Goal: Task Accomplishment & Management: Manage account settings

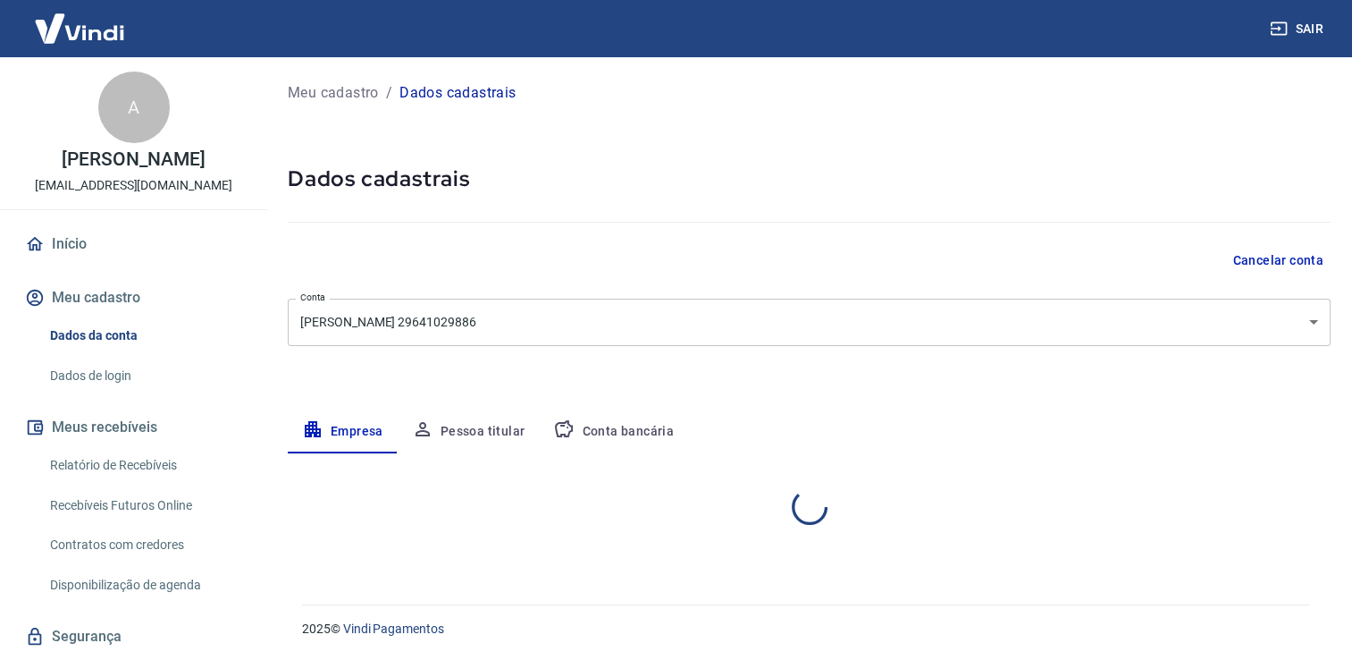
select select "SP"
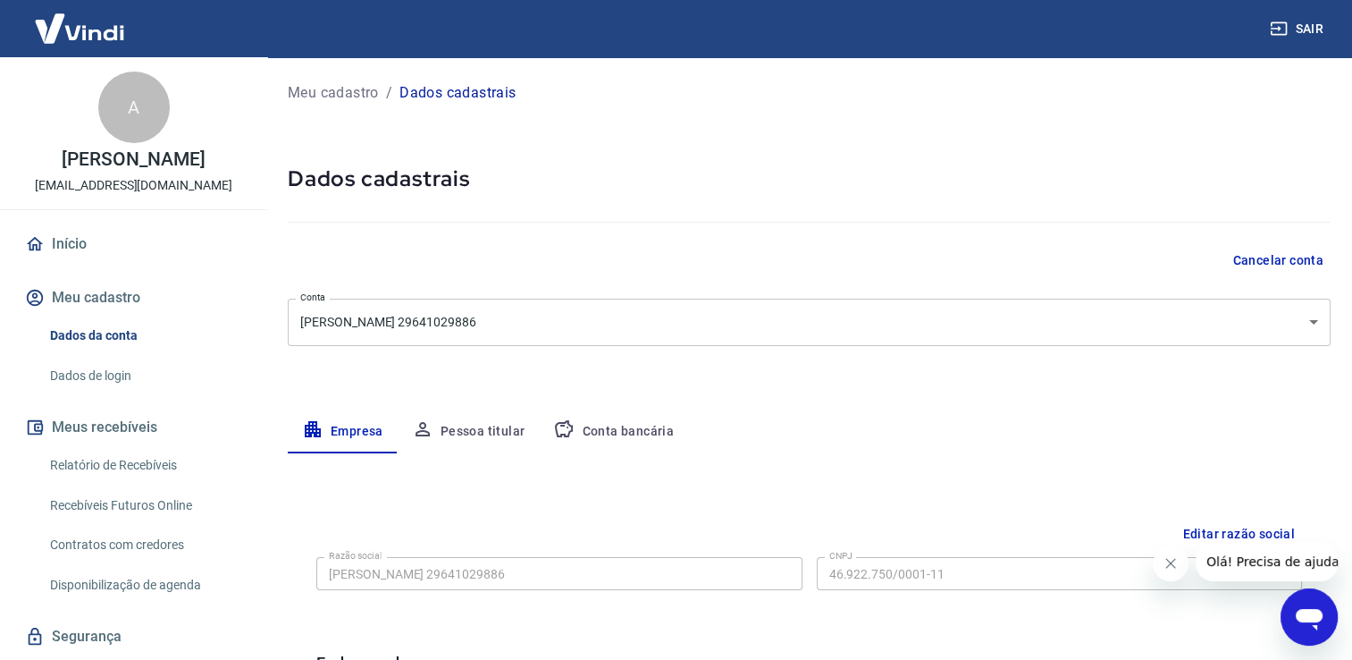
click at [611, 426] on button "Conta bancária" at bounding box center [613, 431] width 149 height 43
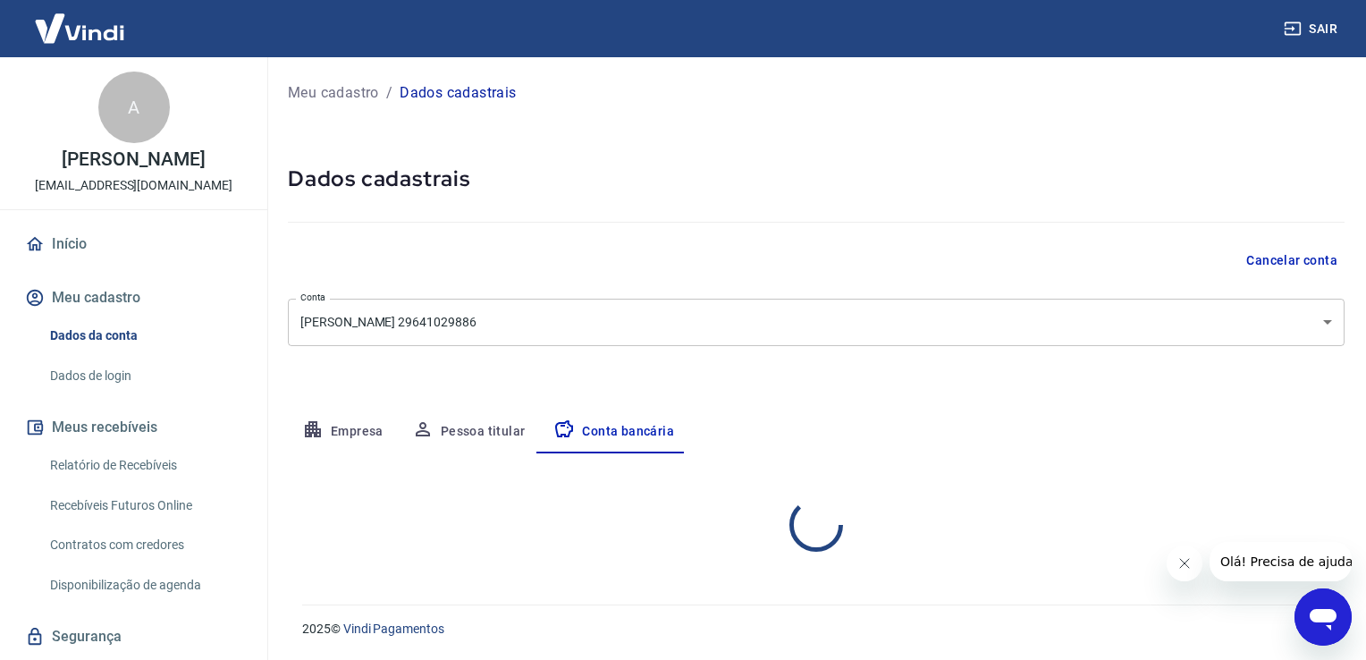
select select "1"
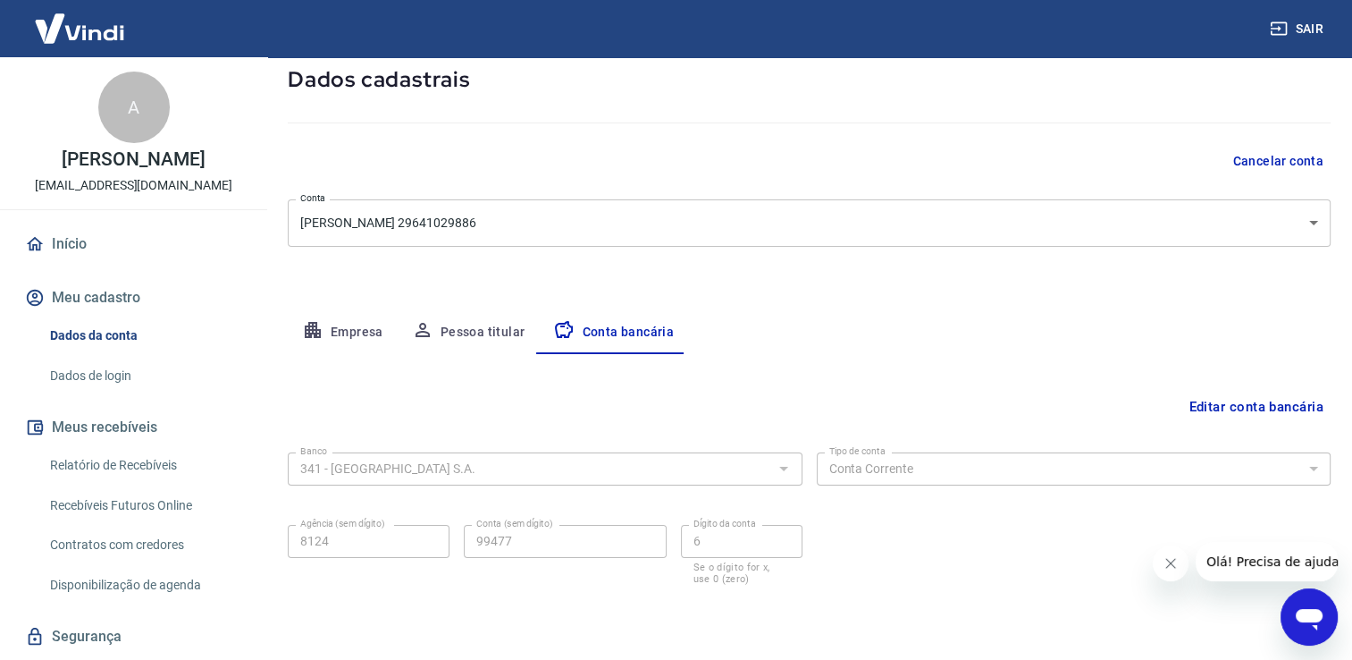
scroll to position [154, 0]
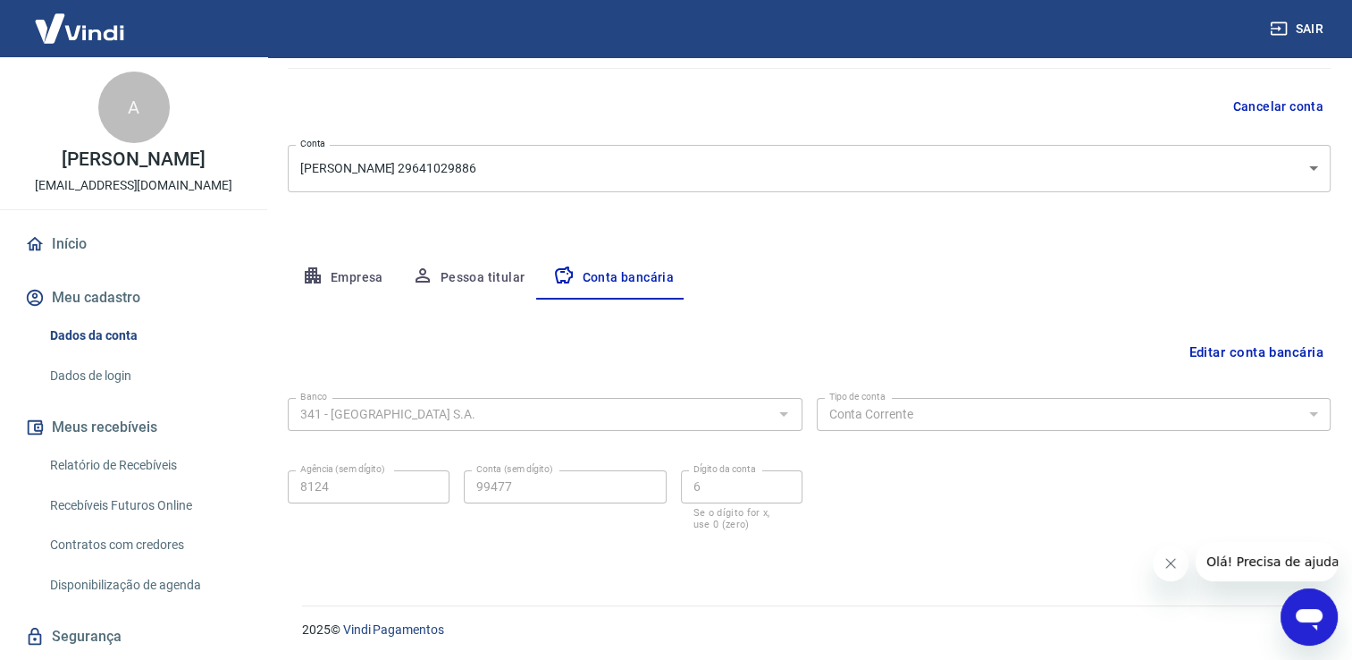
click at [1293, 610] on icon "Abrir janela de mensagens" at bounding box center [1309, 617] width 32 height 32
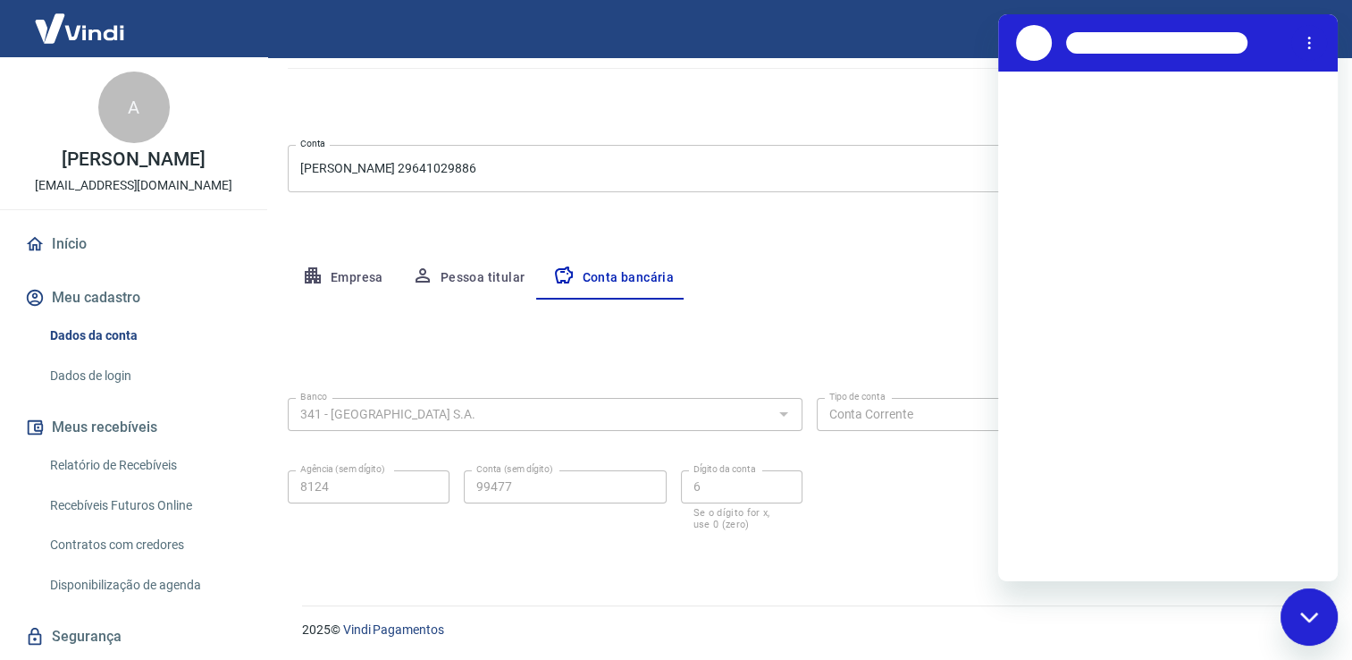
scroll to position [0, 0]
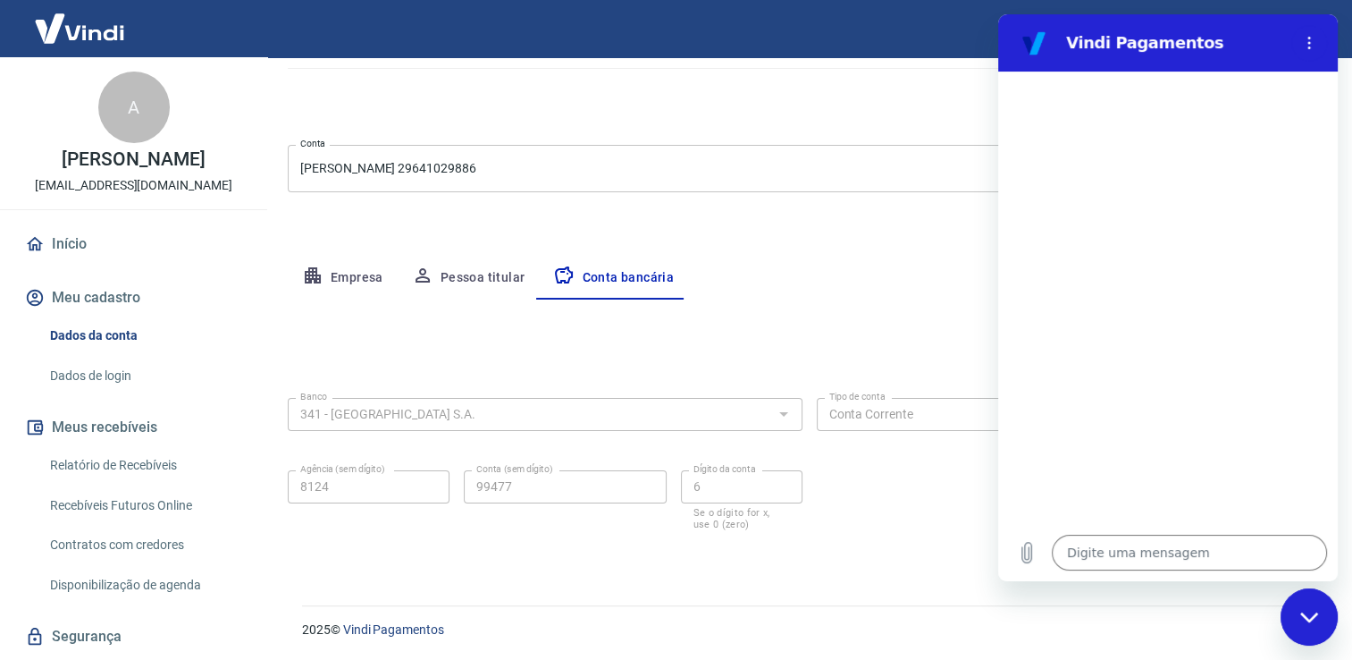
click at [1293, 610] on div "Fechar janela de mensagens" at bounding box center [1310, 617] width 54 height 54
type textarea "x"
